Goal: Navigation & Orientation: Find specific page/section

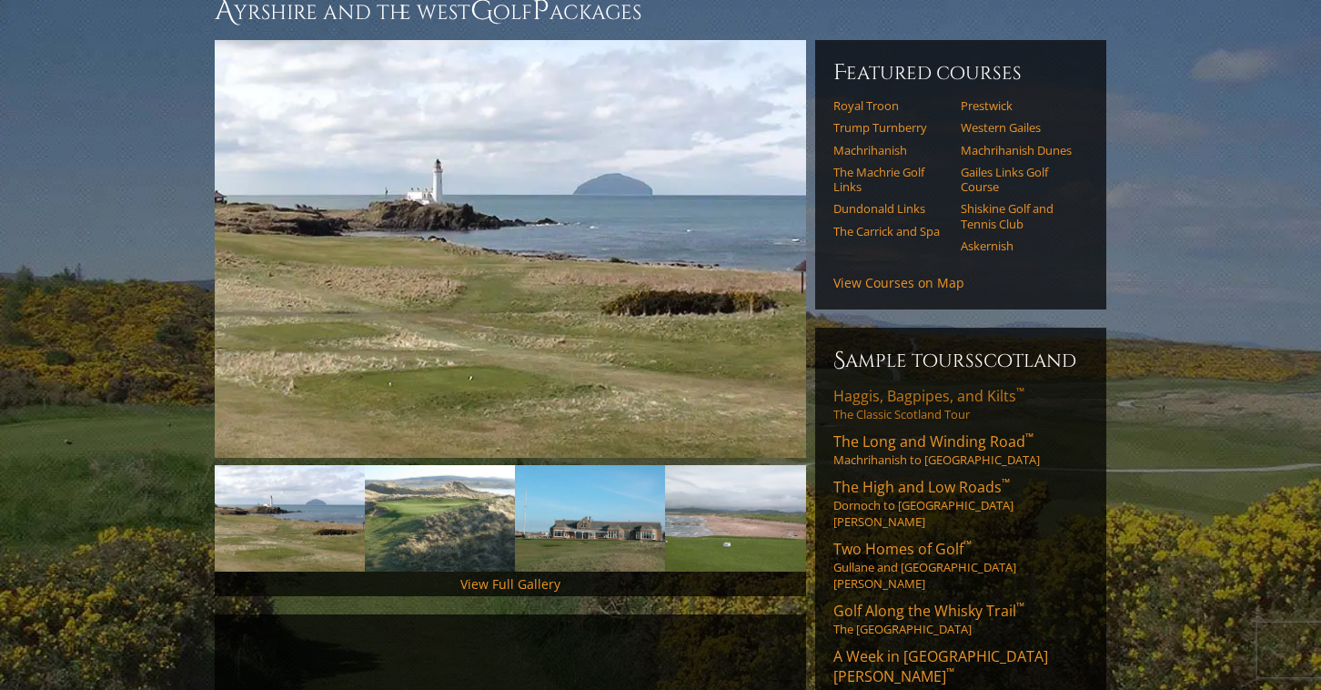
scroll to position [192, 0]
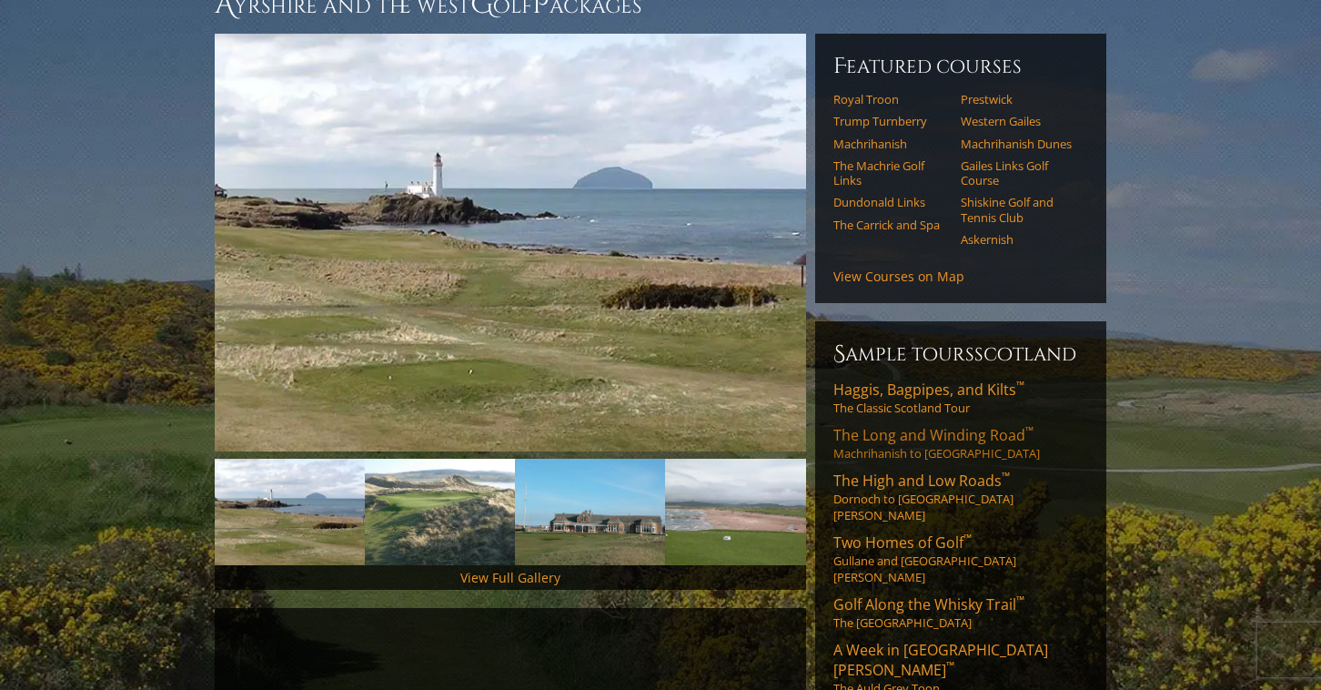
click at [933, 425] on span "The Long and Winding Road ™" at bounding box center [933, 435] width 200 height 20
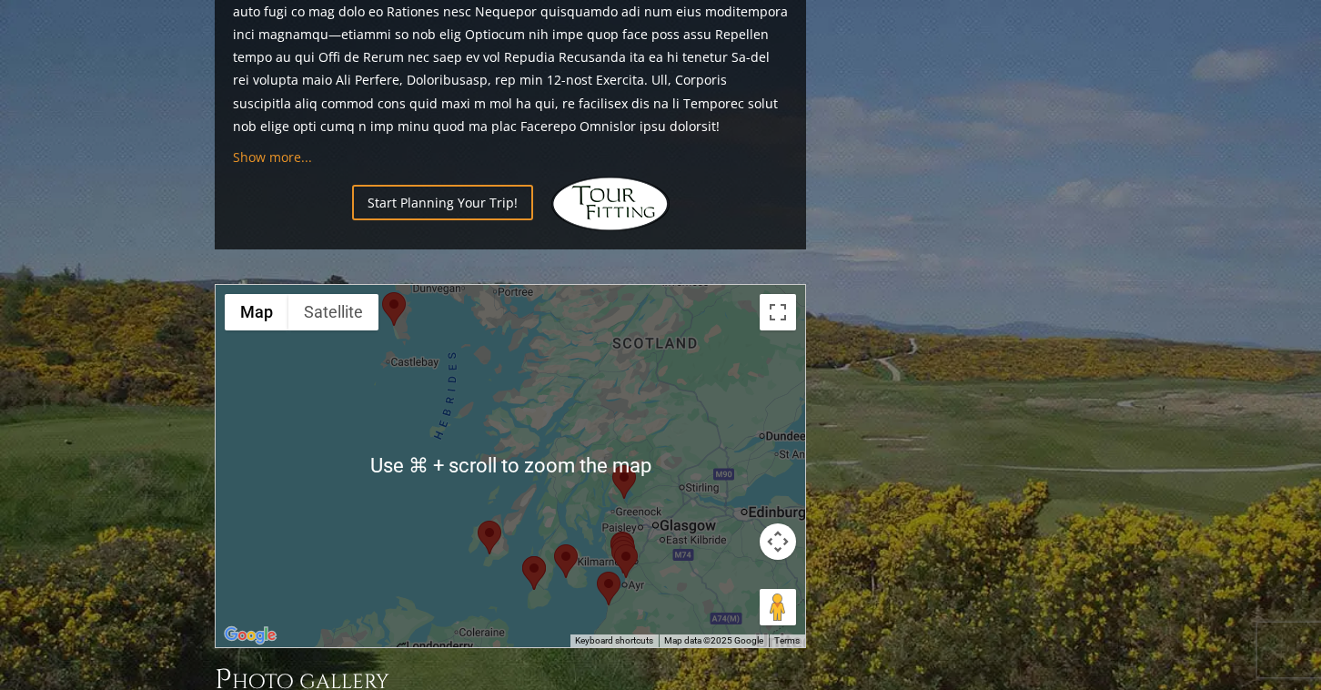
scroll to position [1566, 0]
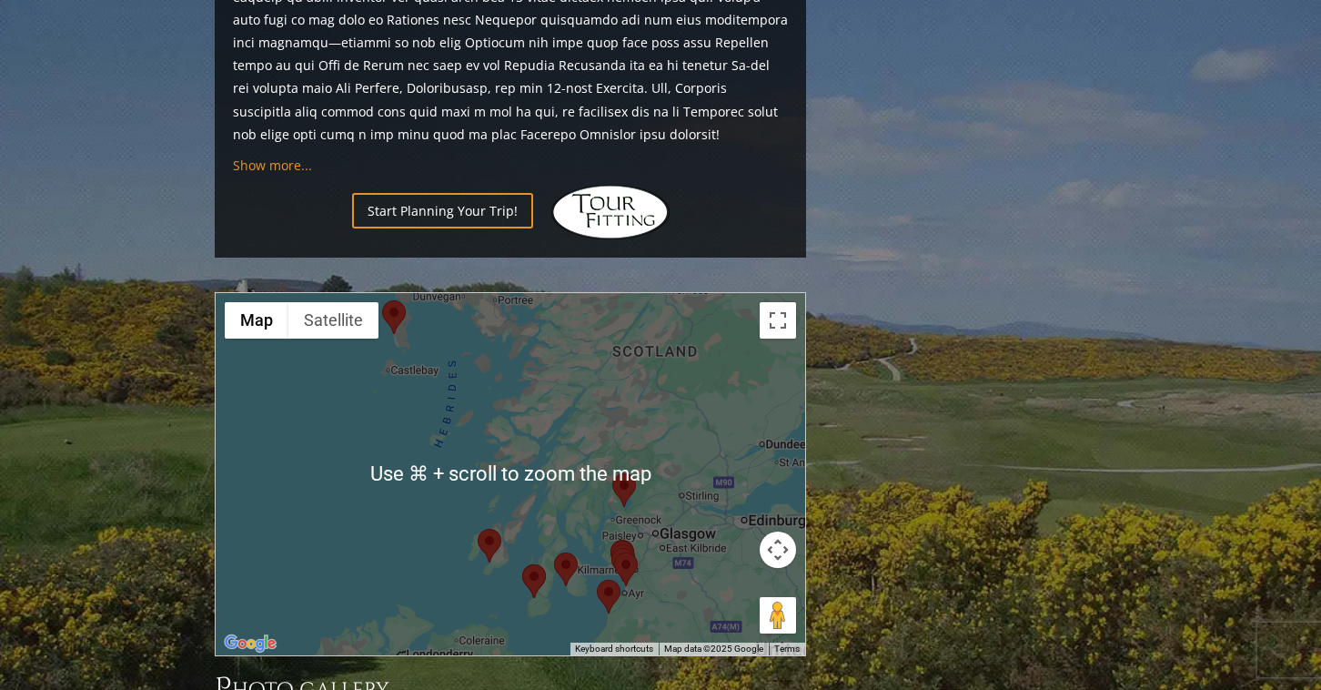
click at [633, 469] on div at bounding box center [511, 474] width 590 height 362
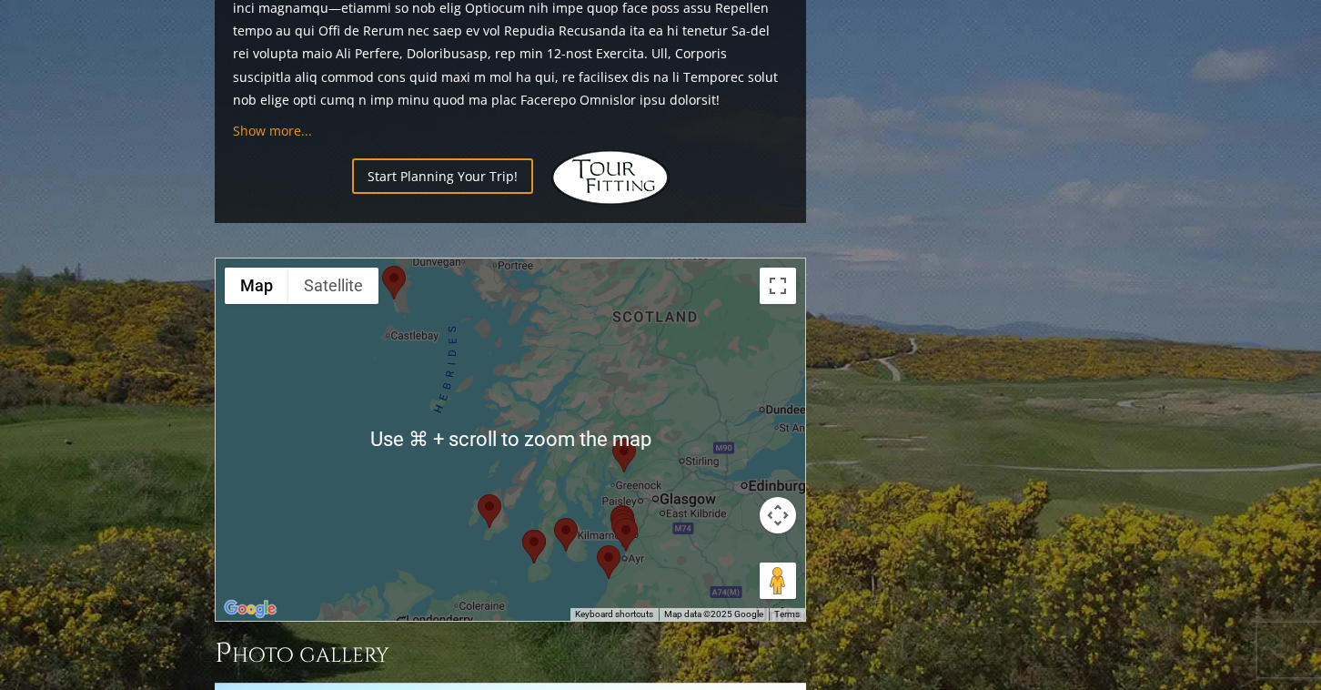
scroll to position [1602, 0]
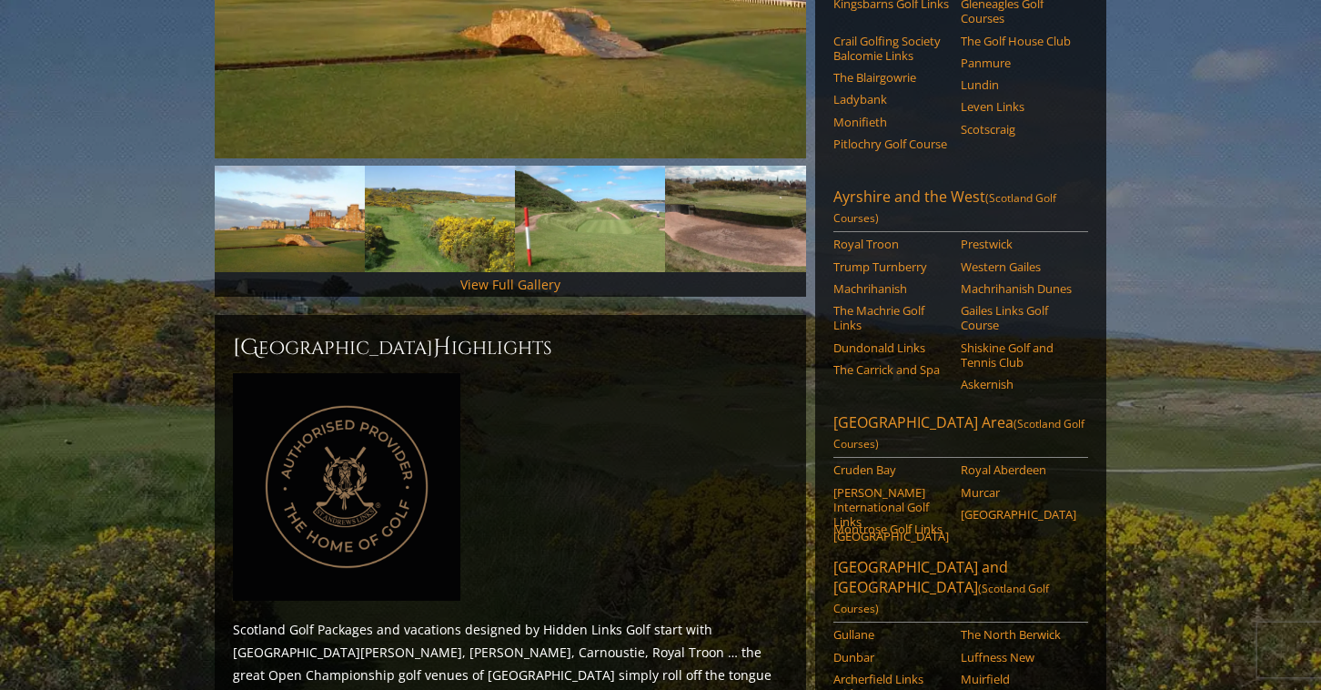
scroll to position [496, 0]
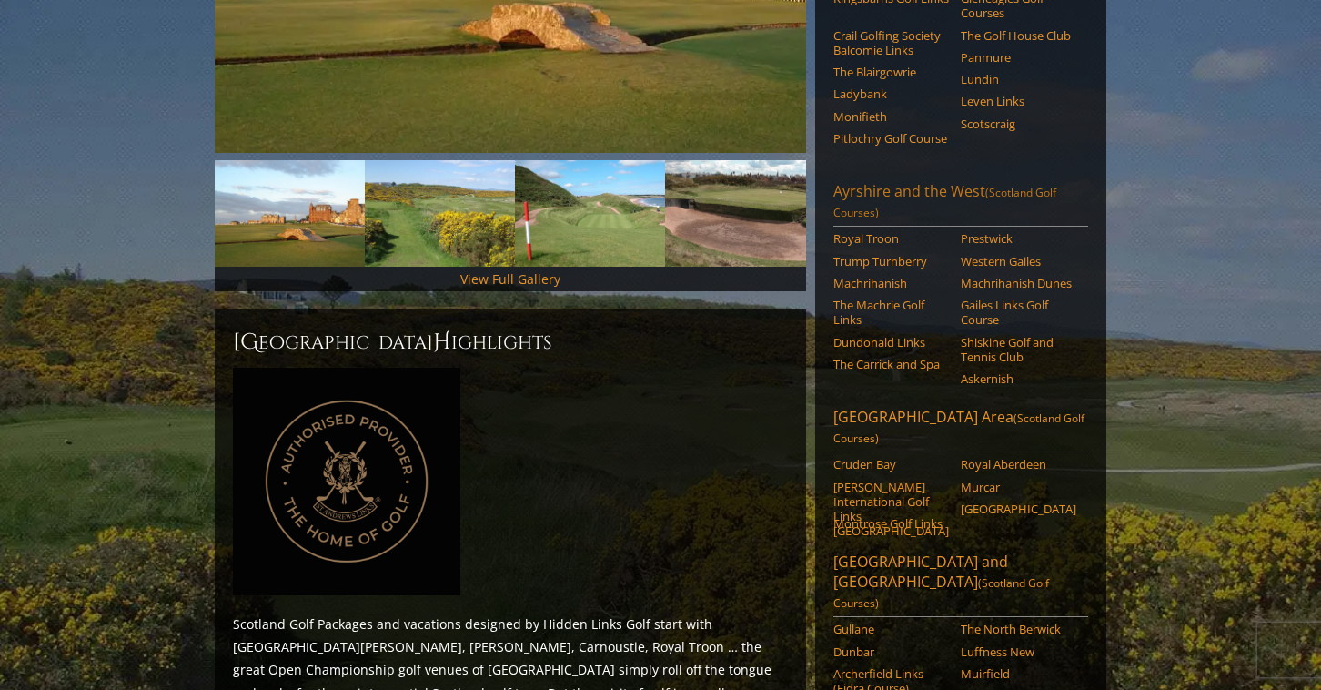
click at [900, 181] on link "Ayrshire and the West (Scotland Golf Courses)" at bounding box center [960, 203] width 255 height 45
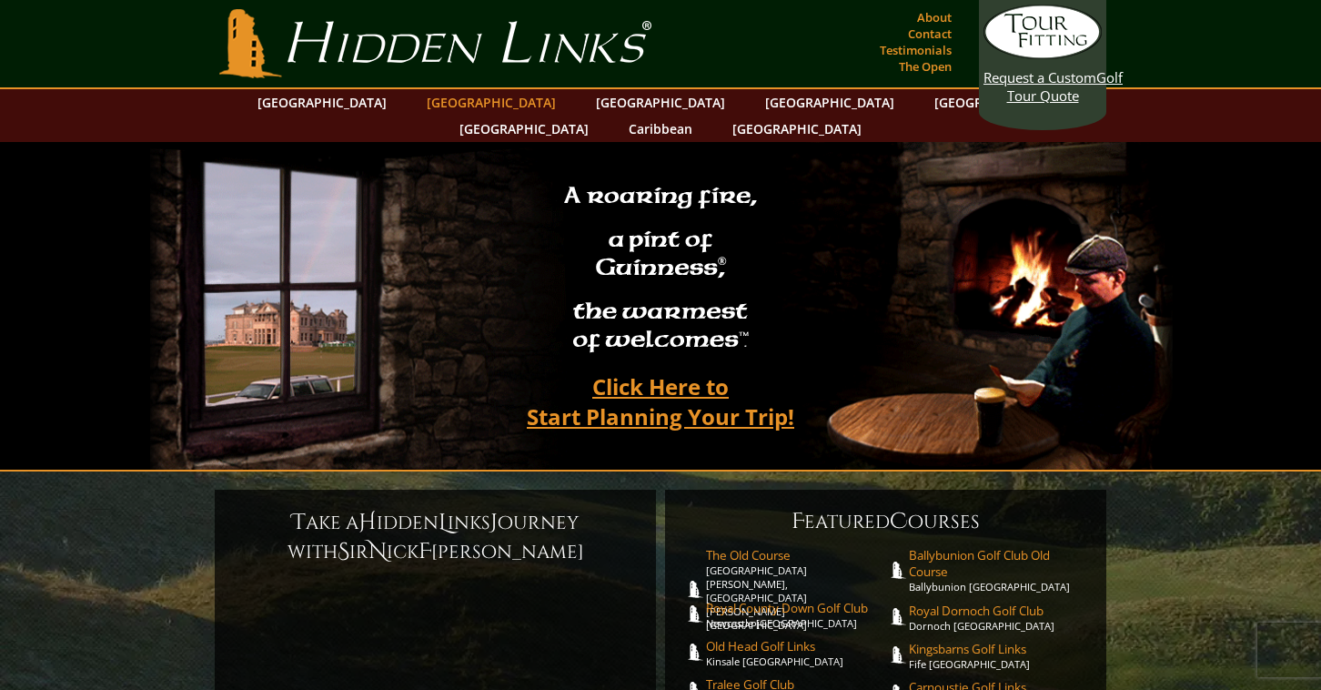
click at [468, 102] on link "[GEOGRAPHIC_DATA]" at bounding box center [491, 102] width 147 height 26
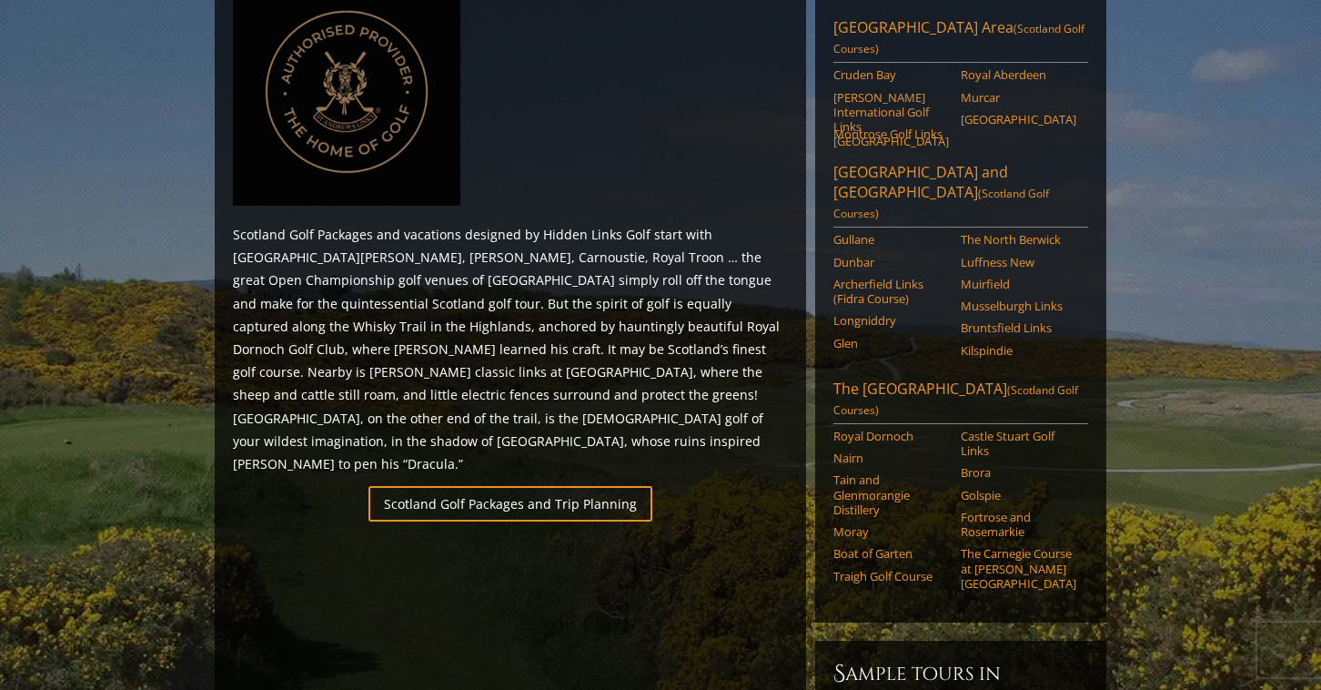
scroll to position [890, 0]
